Goal: Task Accomplishment & Management: Complete application form

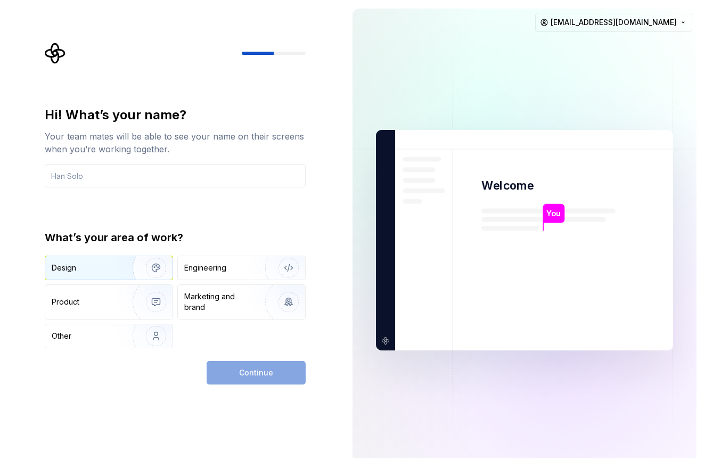
click at [105, 267] on div "Design" at bounding box center [85, 268] width 67 height 11
click at [170, 183] on input "text" at bounding box center [175, 175] width 261 height 23
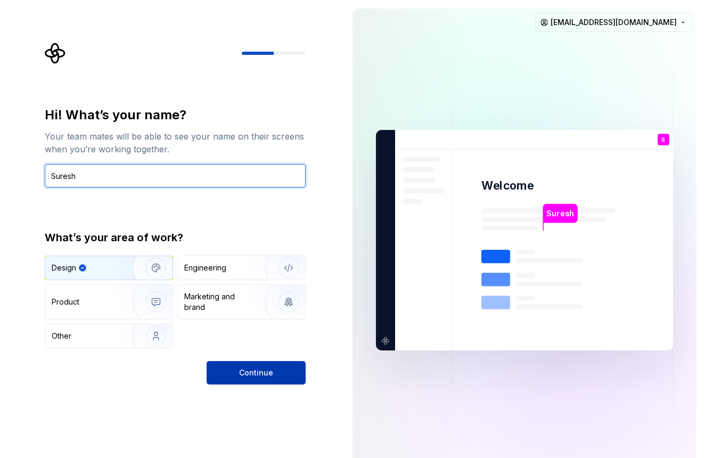
type input "Suresh"
click at [262, 376] on span "Continue" at bounding box center [256, 373] width 34 height 11
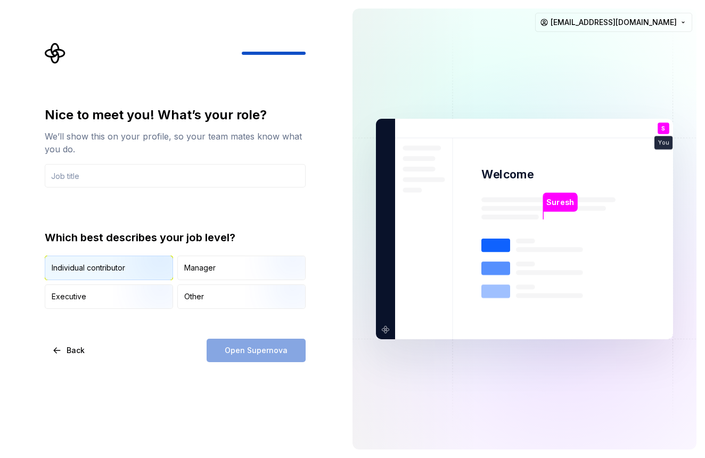
click at [135, 275] on img "button" at bounding box center [147, 281] width 68 height 71
click at [207, 305] on div "Other" at bounding box center [241, 296] width 127 height 23
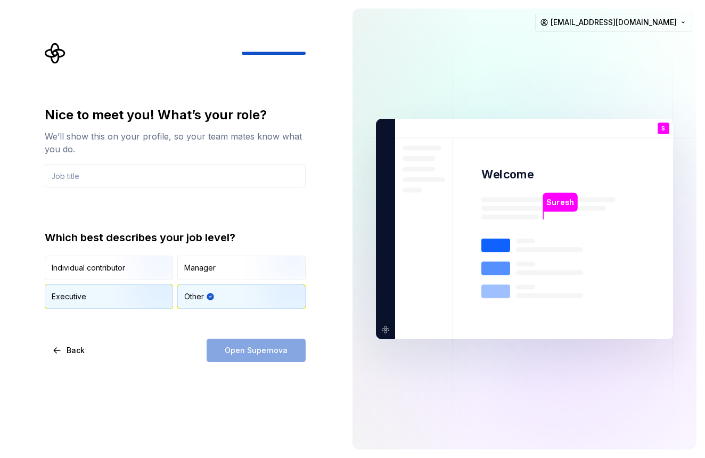
click at [112, 296] on div "Executive" at bounding box center [108, 296] width 127 height 23
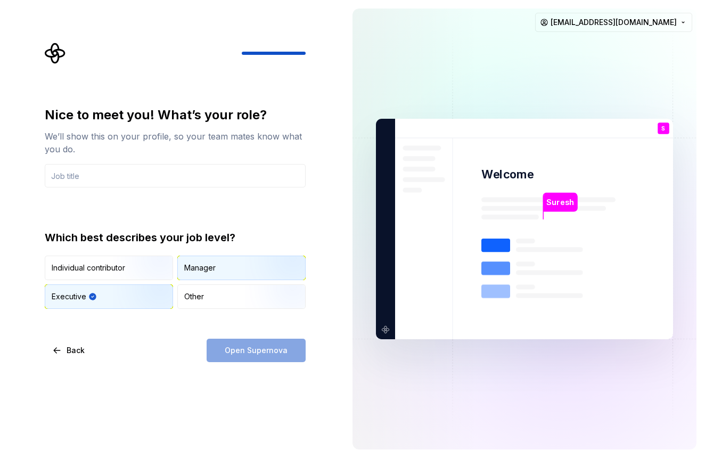
click at [223, 264] on div "Manager" at bounding box center [241, 267] width 127 height 23
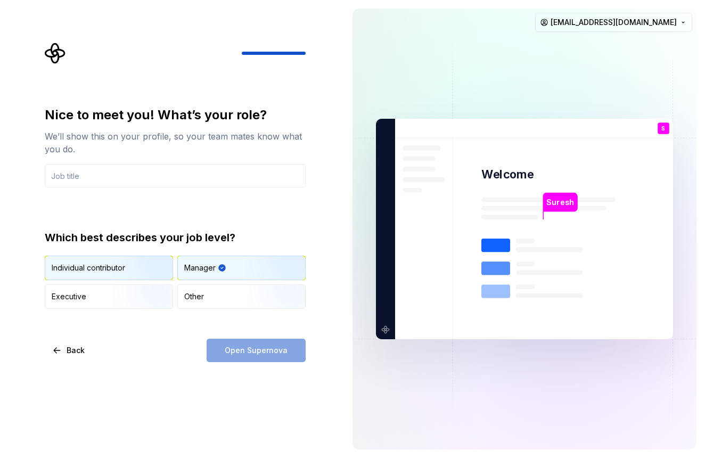
click at [119, 272] on img "button" at bounding box center [147, 281] width 68 height 71
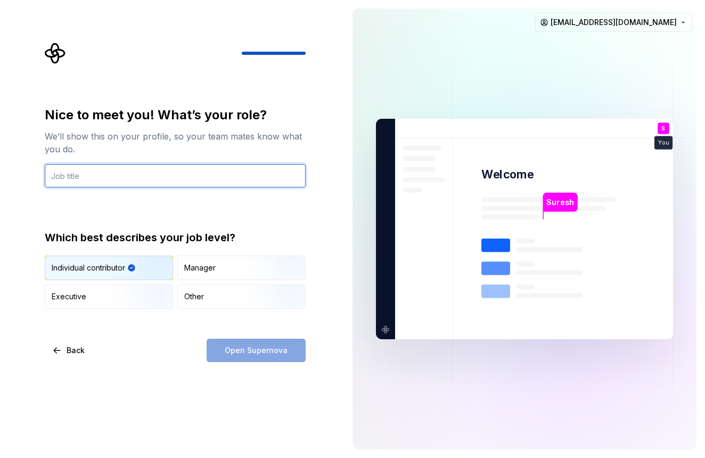
click at [104, 180] on input "text" at bounding box center [175, 175] width 261 height 23
type input "D"
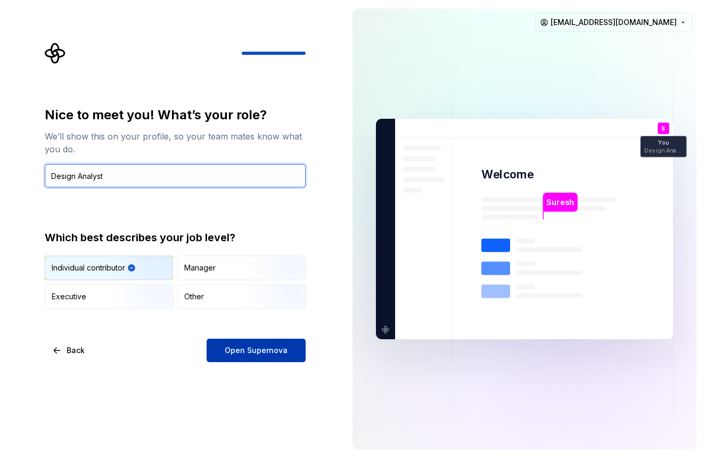
type input "Design Analyst"
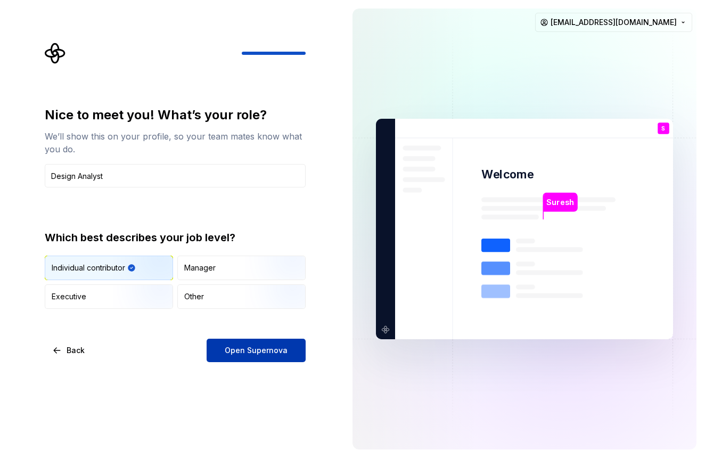
click at [257, 360] on button "Open Supernova" at bounding box center [256, 350] width 99 height 23
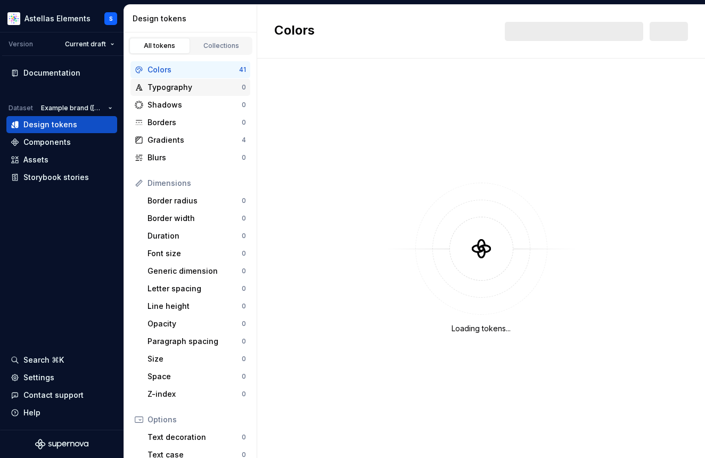
click at [173, 85] on div "Typography" at bounding box center [195, 87] width 94 height 11
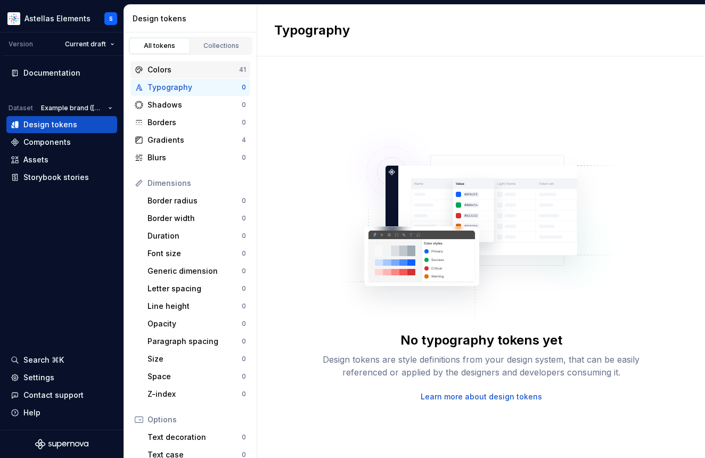
click at [173, 71] on div "Colors" at bounding box center [194, 69] width 92 height 11
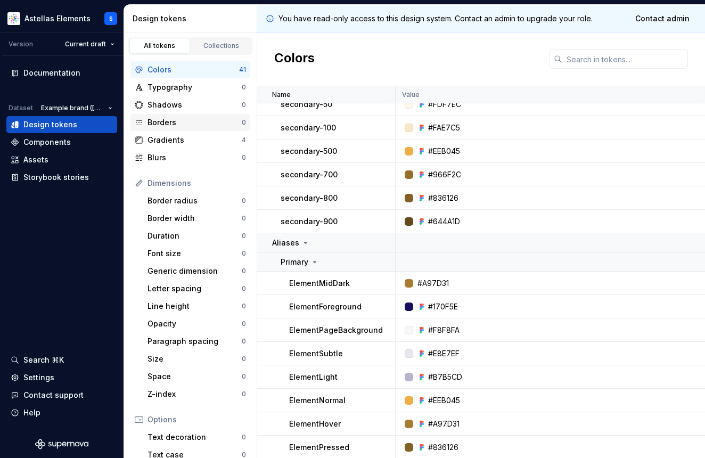
scroll to position [417, 0]
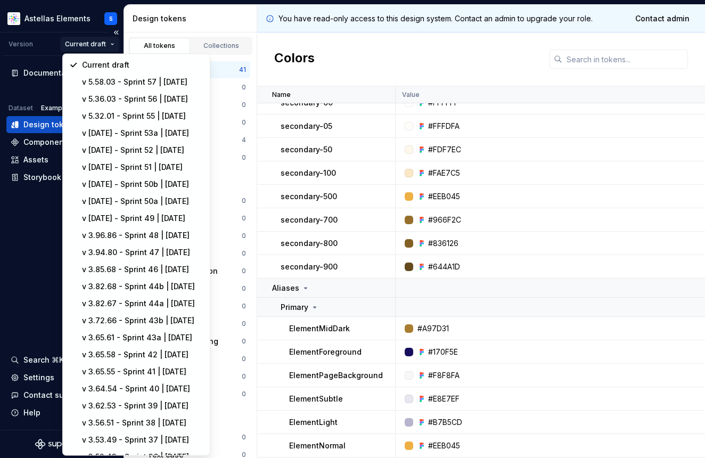
click at [89, 46] on html "Astellas Elements S Version Current draft Documentation Dataset Example brand (…" at bounding box center [352, 229] width 705 height 458
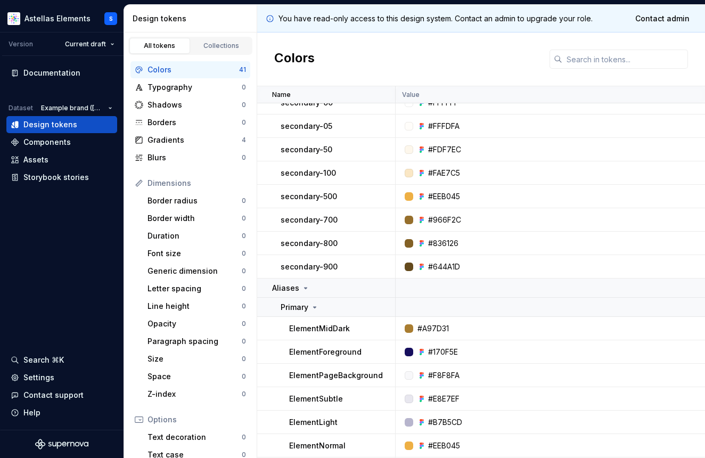
click at [89, 46] on html "Astellas Elements S Version Current draft Documentation Dataset Example brand (…" at bounding box center [352, 229] width 705 height 458
click at [45, 161] on div "Assets" at bounding box center [35, 160] width 25 height 11
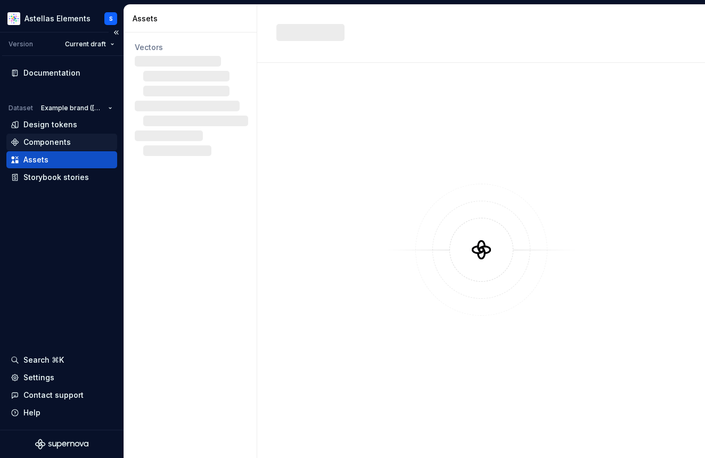
click at [50, 142] on div "Components" at bounding box center [46, 142] width 47 height 11
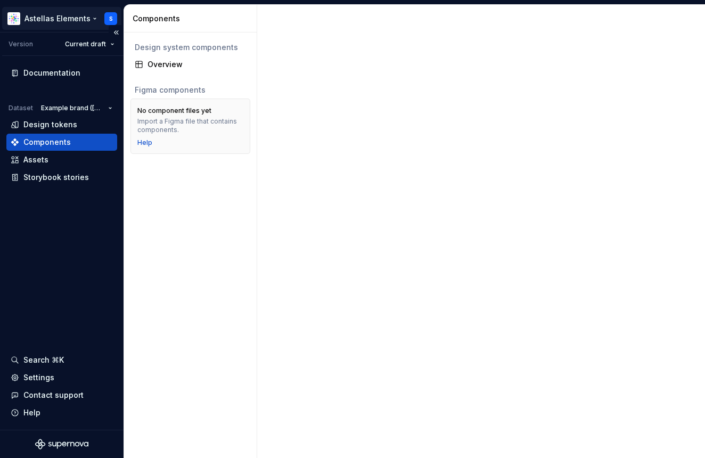
click at [71, 23] on html "Astellas Elements S Version Current draft Documentation Dataset Example brand (…" at bounding box center [352, 229] width 705 height 458
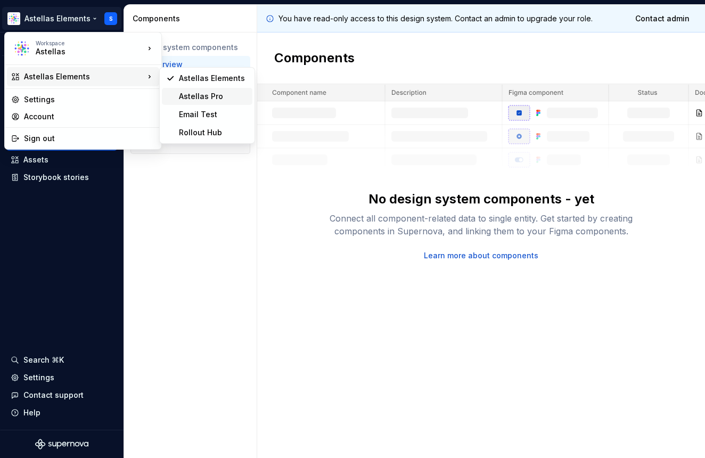
click at [187, 93] on div "Astellas Pro" at bounding box center [213, 96] width 69 height 11
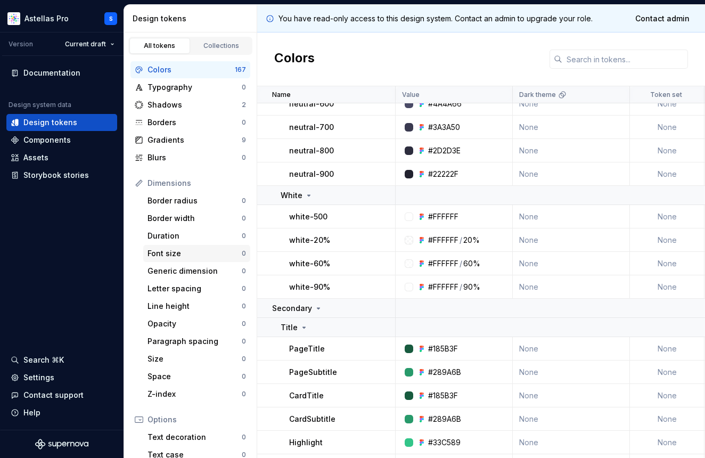
scroll to position [744, 0]
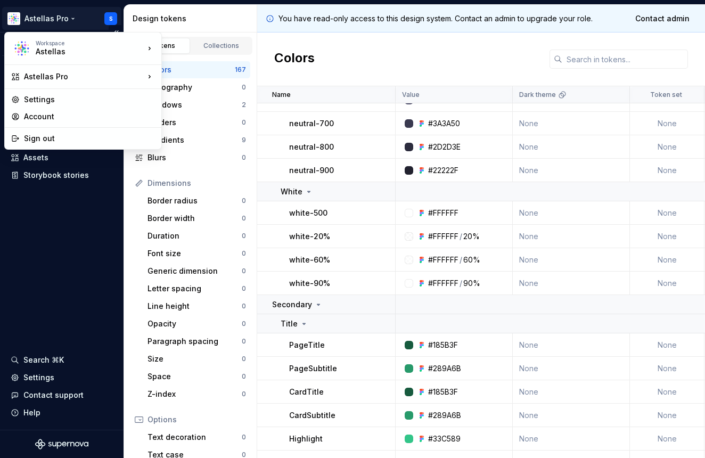
click at [70, 19] on html "Astellas Pro S Version Current draft Documentation Design system data Design to…" at bounding box center [352, 229] width 705 height 458
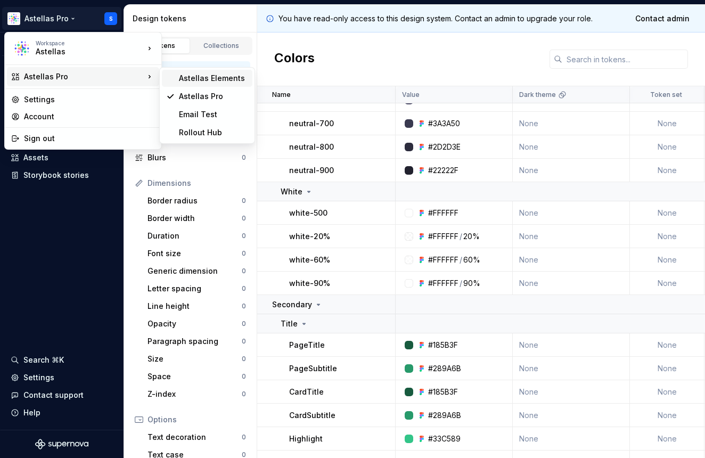
click at [181, 79] on div "Astellas Elements" at bounding box center [213, 78] width 69 height 11
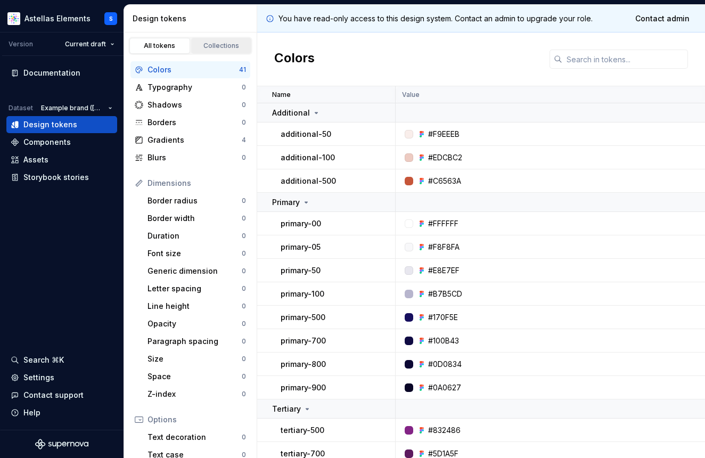
click at [219, 44] on div "Collections" at bounding box center [221, 46] width 53 height 9
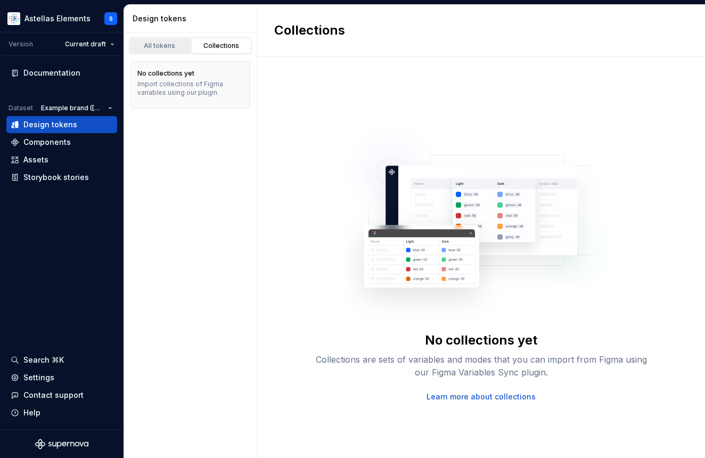
click at [161, 48] on div "All tokens" at bounding box center [159, 46] width 53 height 9
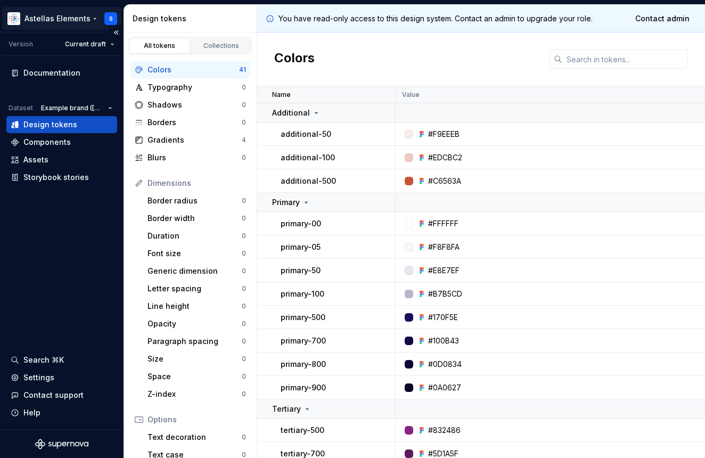
click at [90, 14] on html "Astellas Elements S Version Current draft Documentation Dataset Example brand (…" at bounding box center [352, 229] width 705 height 458
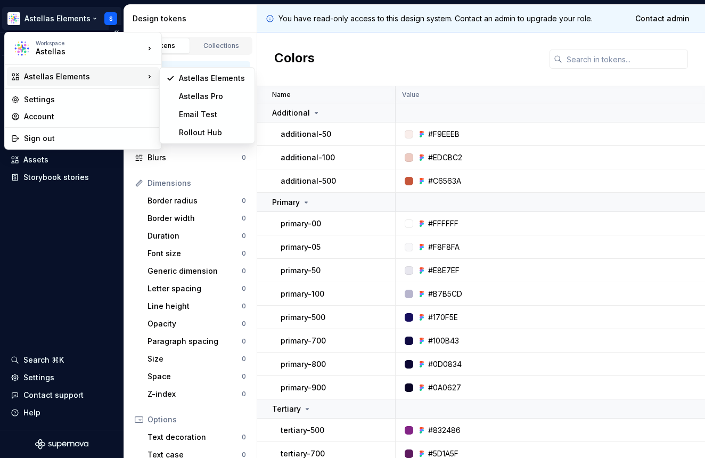
click at [88, 247] on html "Astellas Elements S Version Current draft Documentation Dataset Example brand (…" at bounding box center [352, 229] width 705 height 458
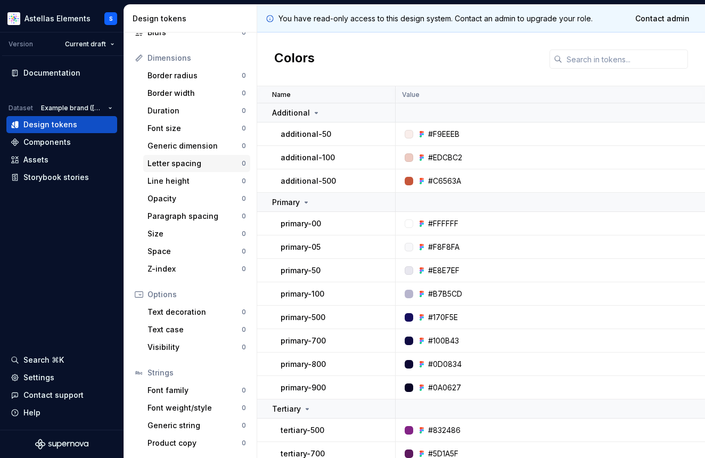
scroll to position [125, 0]
click at [202, 256] on div "Space" at bounding box center [195, 251] width 94 height 11
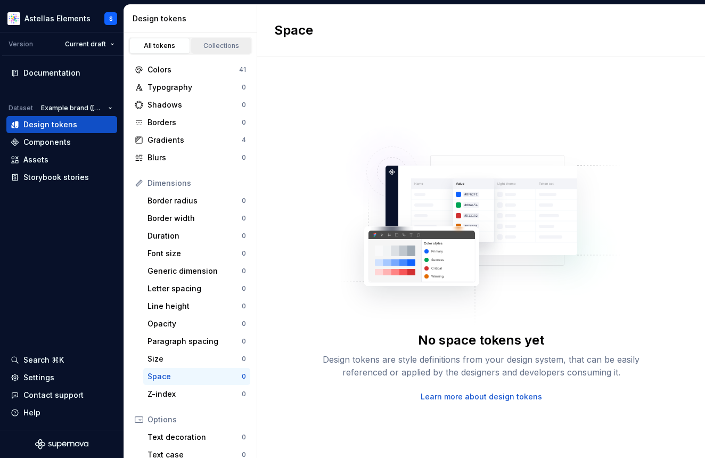
click at [225, 40] on link "Collections" at bounding box center [221, 46] width 61 height 16
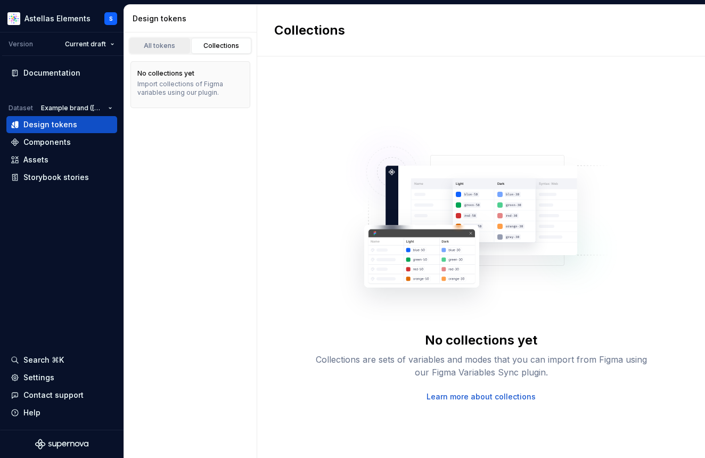
click at [169, 52] on link "All tokens" at bounding box center [159, 46] width 61 height 16
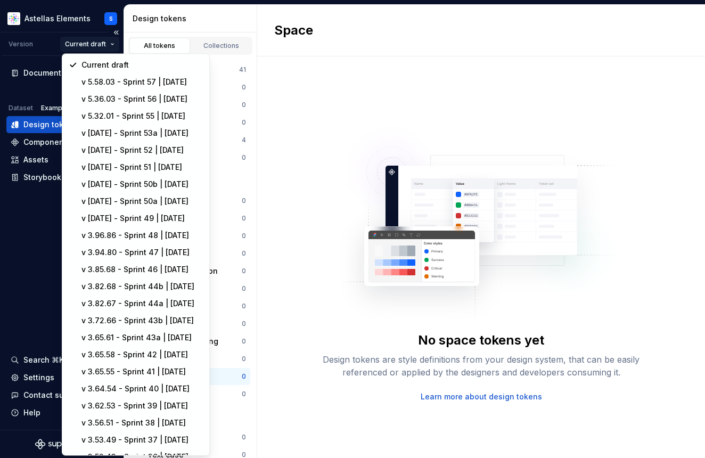
click at [100, 44] on html "Astellas Elements S Version Current draft Documentation Dataset Example brand (…" at bounding box center [352, 229] width 705 height 458
click at [105, 82] on div "v 5.58.03 - Sprint 57 | [DATE]" at bounding box center [142, 82] width 121 height 11
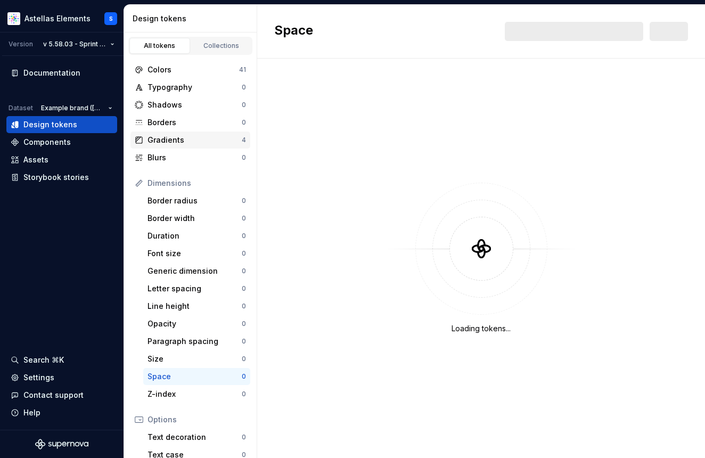
click at [217, 141] on div "Gradients" at bounding box center [195, 140] width 94 height 11
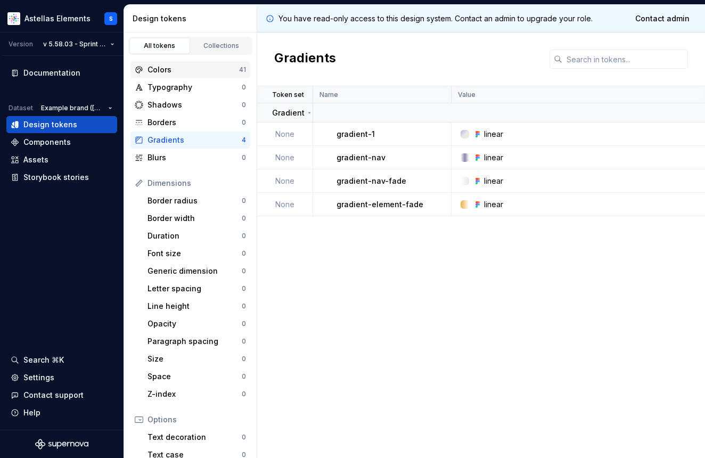
click at [206, 72] on div "Colors" at bounding box center [194, 69] width 92 height 11
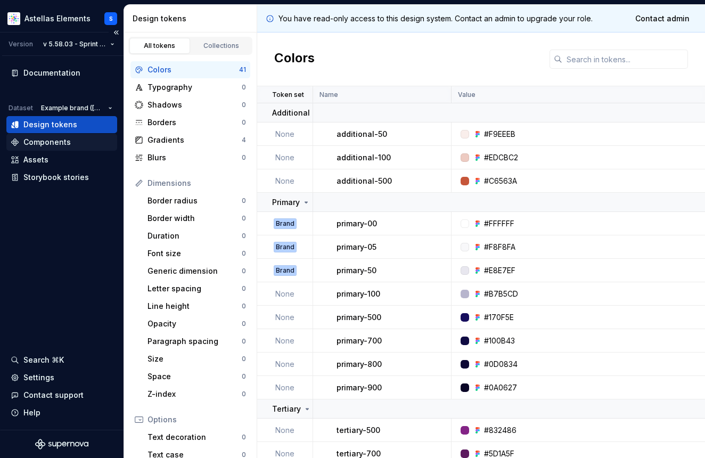
click at [37, 147] on div "Components" at bounding box center [46, 142] width 47 height 11
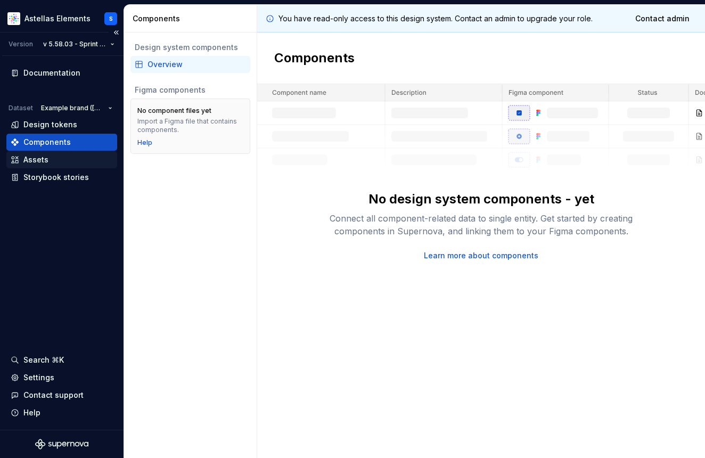
click at [41, 164] on div "Assets" at bounding box center [35, 160] width 25 height 11
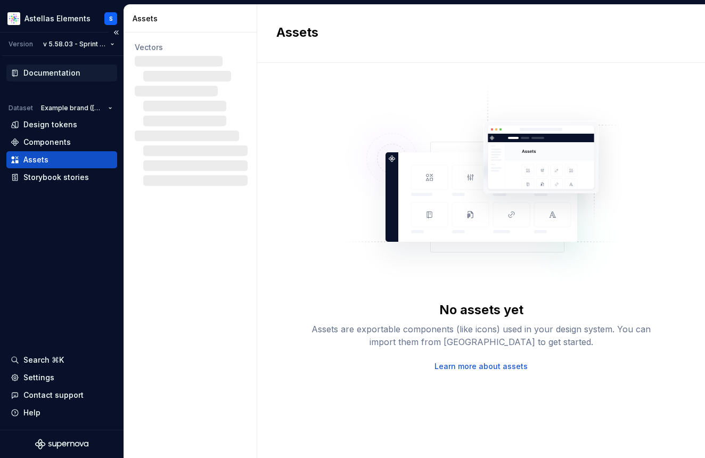
click at [43, 73] on div "Documentation" at bounding box center [51, 73] width 57 height 11
